Goal: Information Seeking & Learning: Learn about a topic

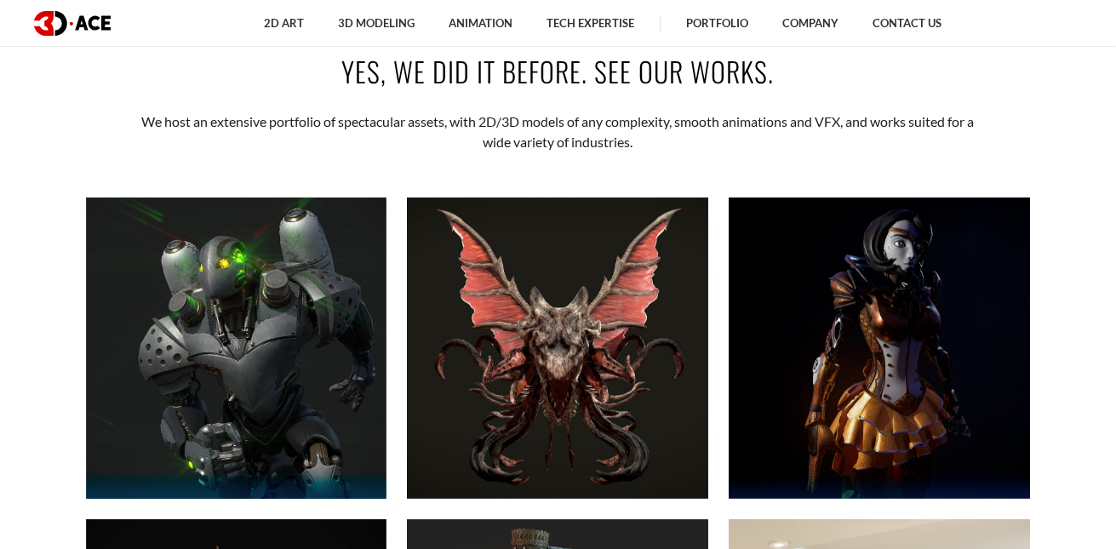
scroll to position [680, 0]
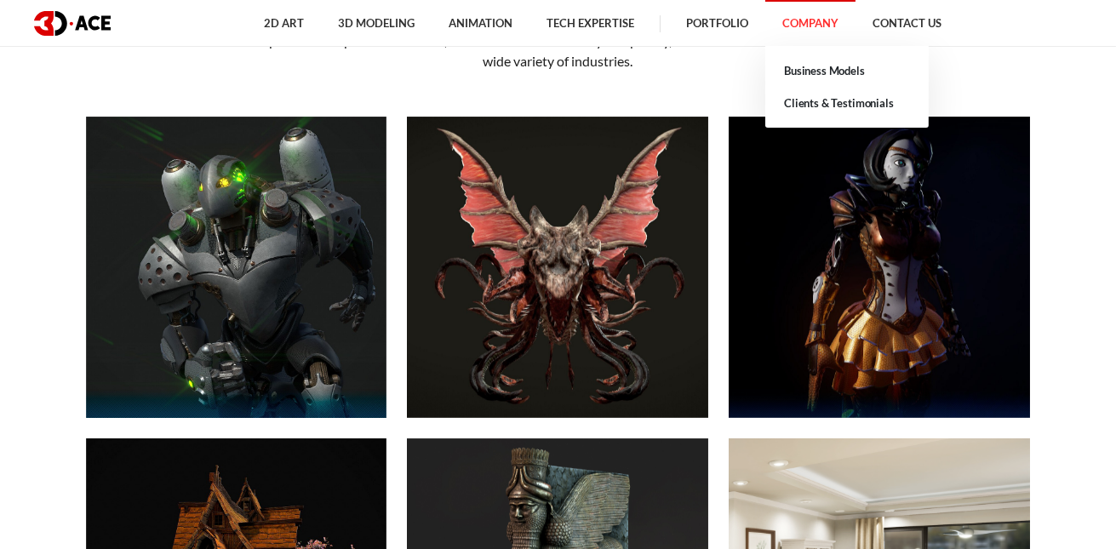
click at [841, 22] on link "Company" at bounding box center [811, 23] width 90 height 47
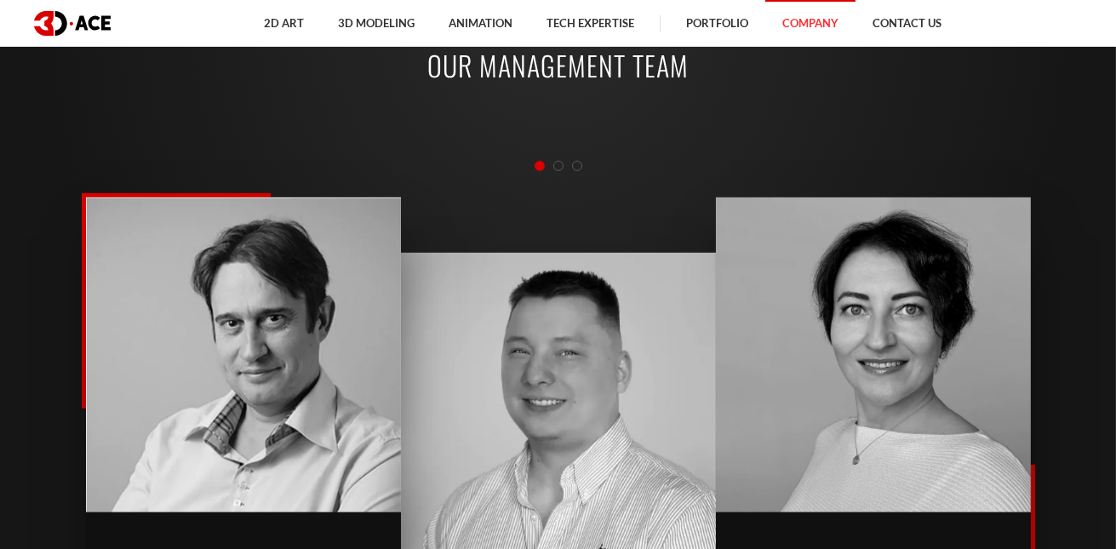
scroll to position [1873, 0]
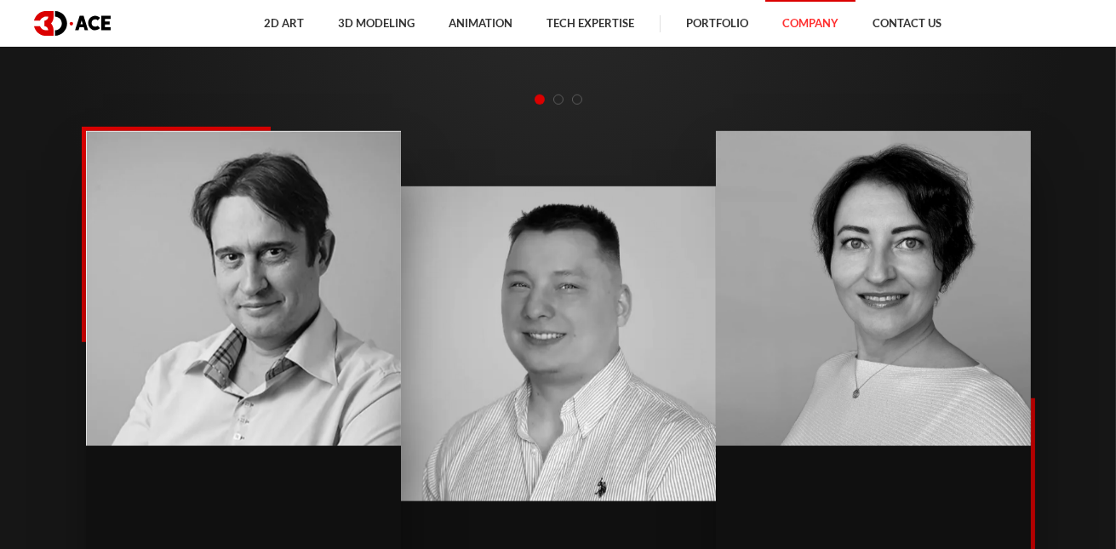
click at [555, 100] on span "Go to slide 2" at bounding box center [559, 100] width 10 height 10
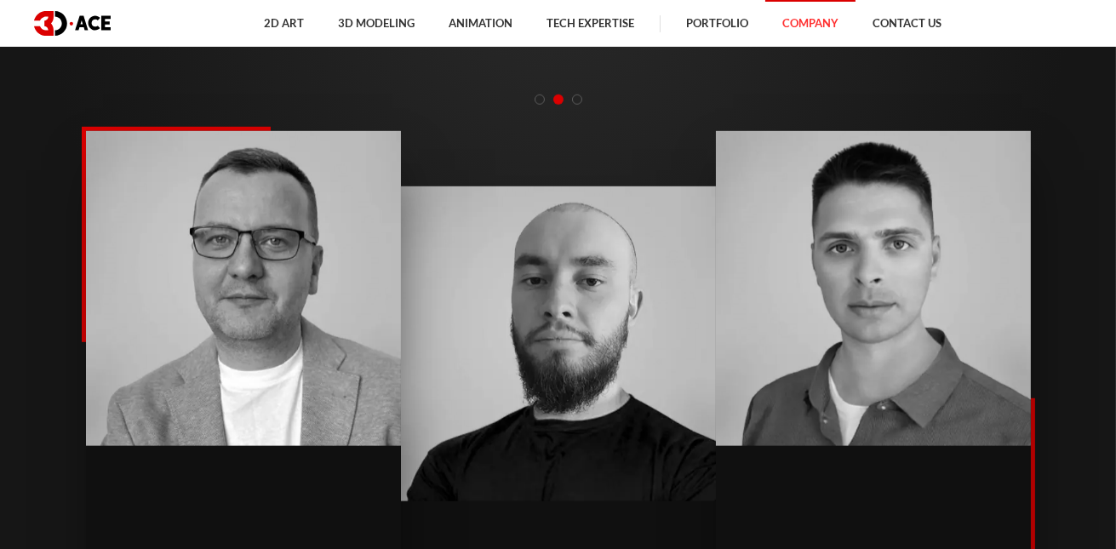
click at [572, 99] on span "Go to slide 3" at bounding box center [577, 100] width 10 height 10
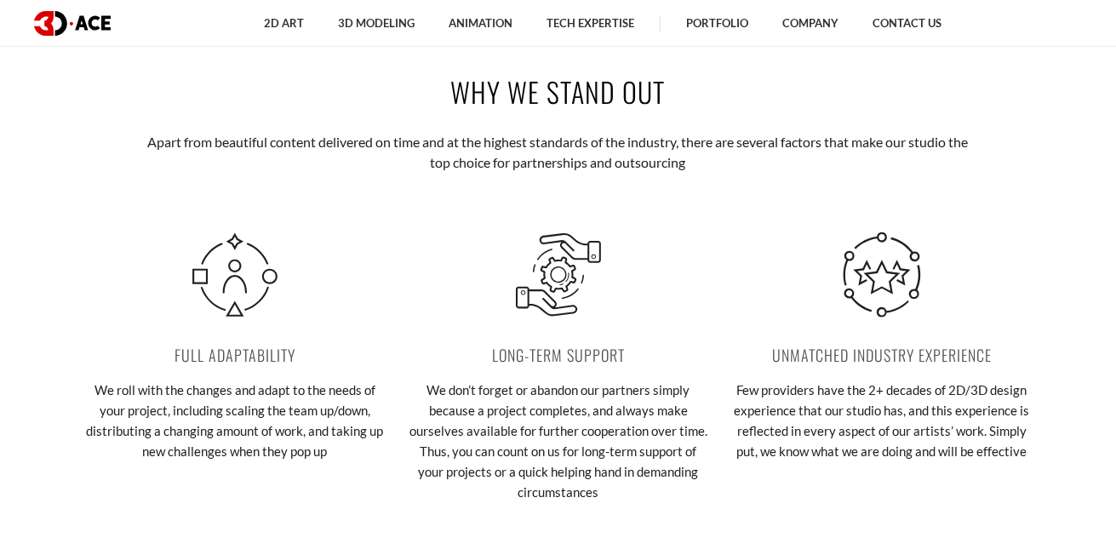
scroll to position [2808, 0]
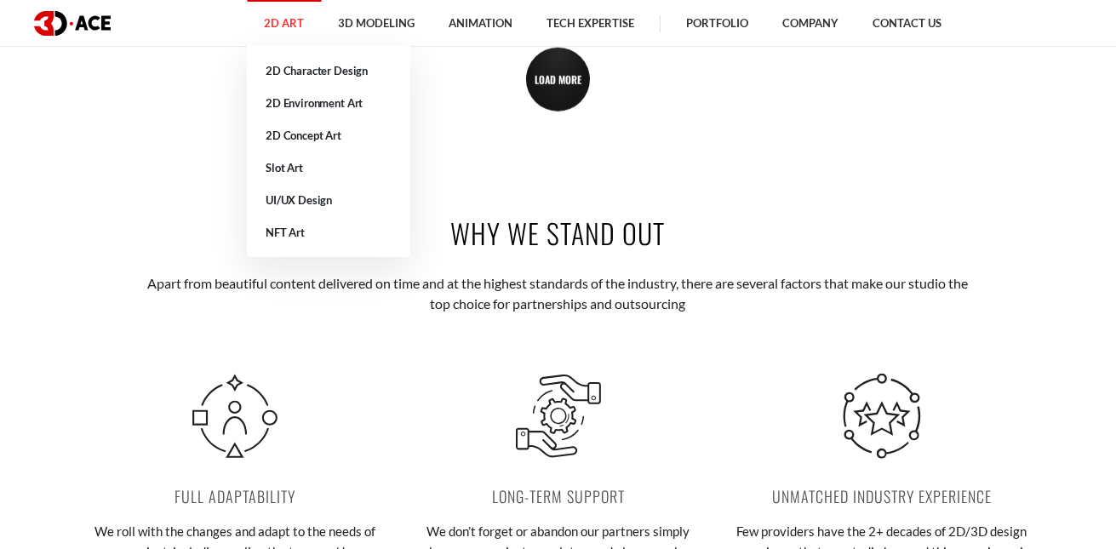
click at [283, 28] on link "2D Art" at bounding box center [284, 23] width 74 height 47
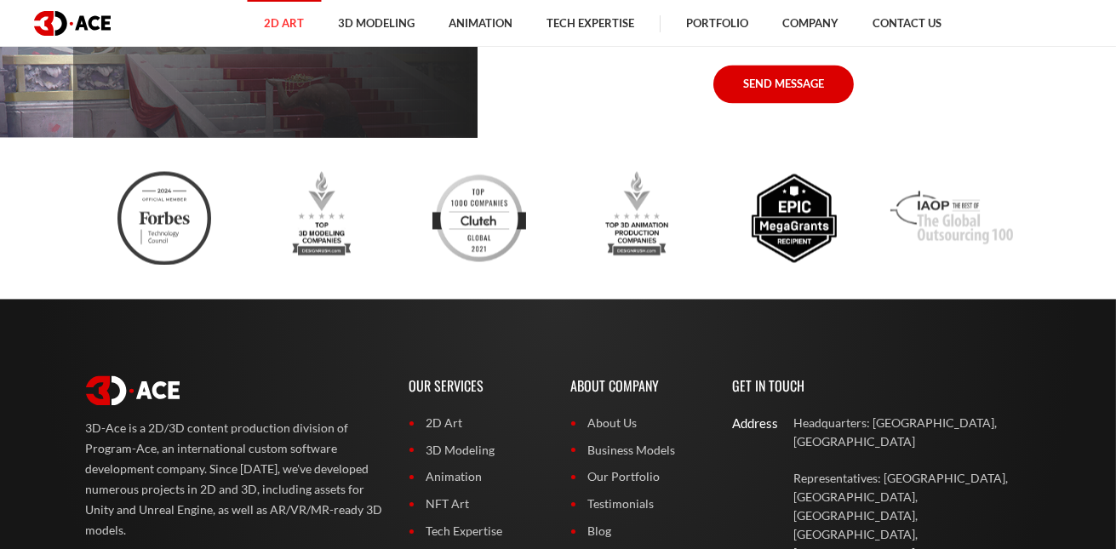
scroll to position [5534, 0]
